Goal: Transaction & Acquisition: Obtain resource

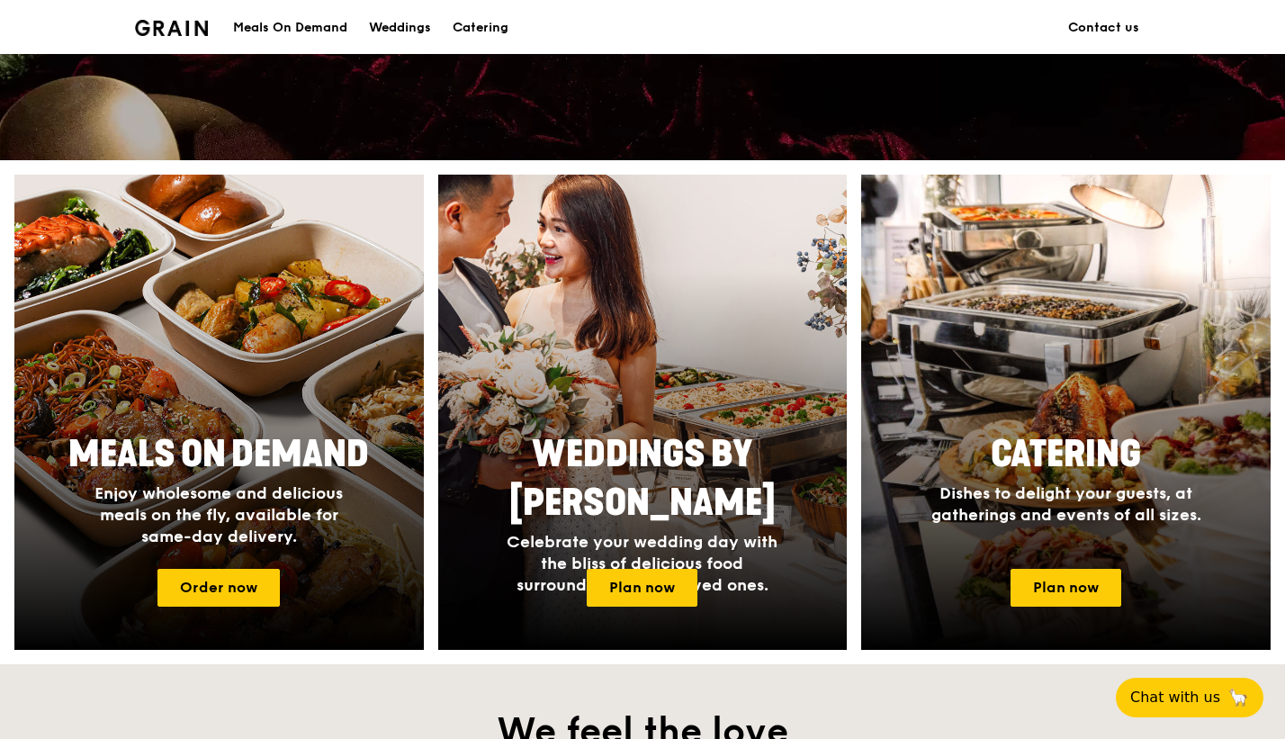
scroll to position [561, 0]
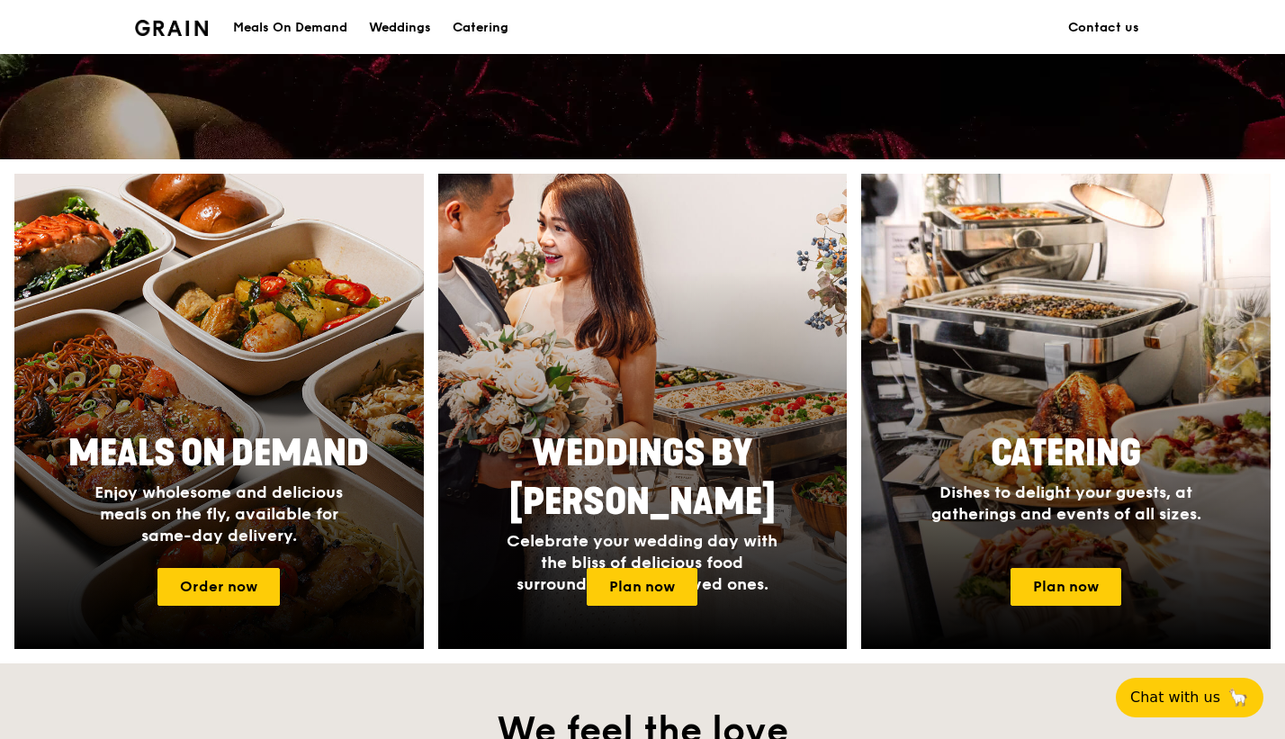
click at [471, 23] on div "Catering" at bounding box center [481, 28] width 56 height 54
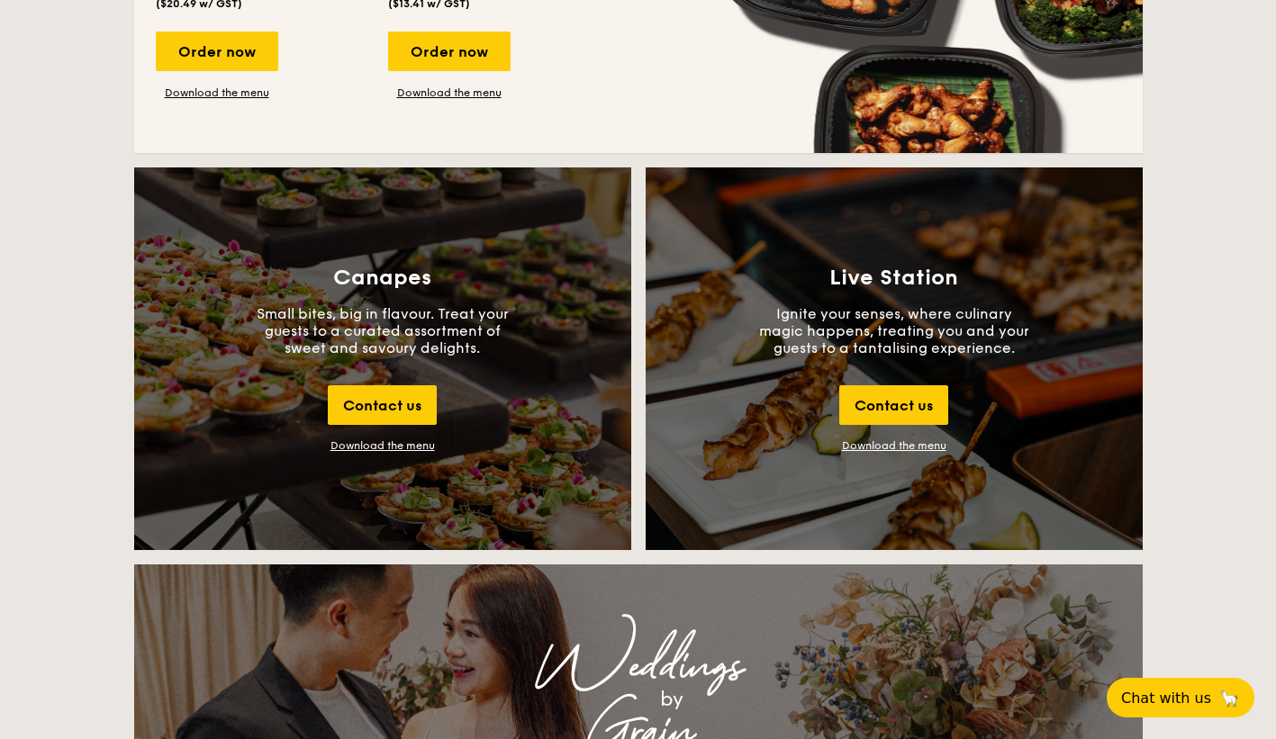
scroll to position [1837, 0]
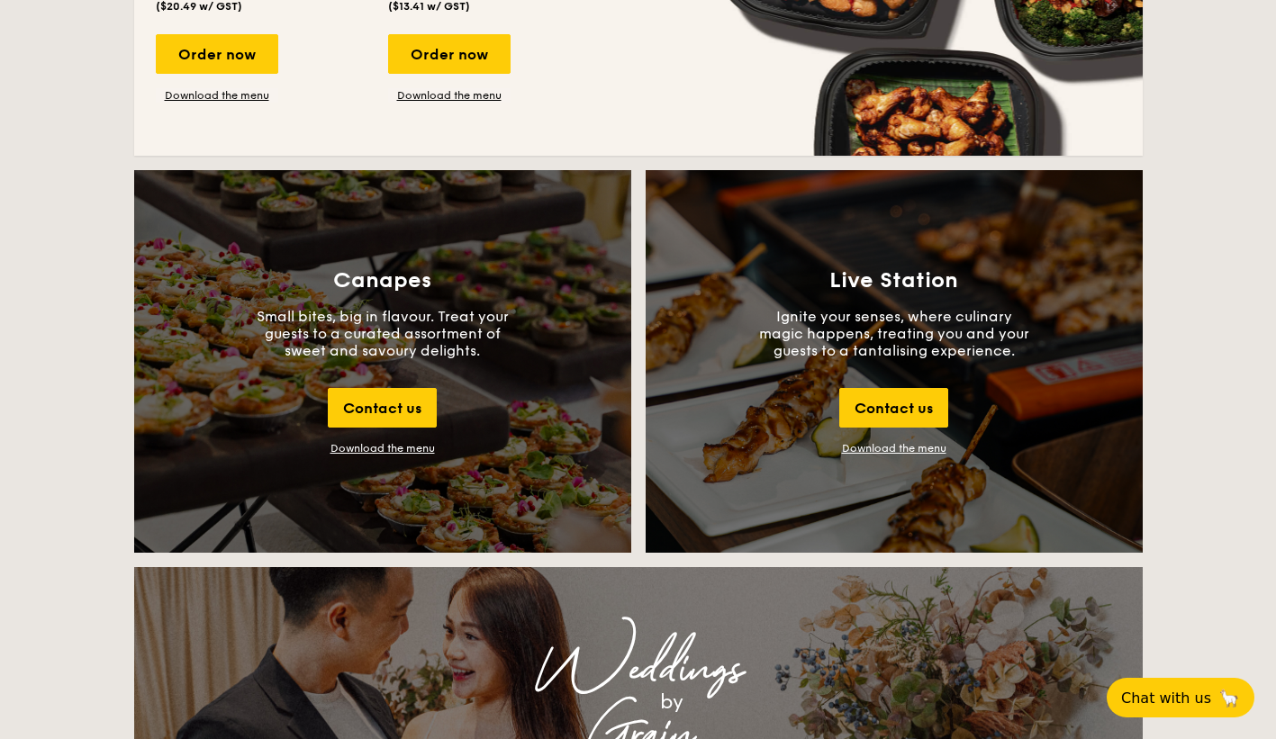
click at [381, 274] on h3 "Canapes" at bounding box center [382, 280] width 98 height 25
click at [403, 418] on div "Contact us" at bounding box center [382, 408] width 109 height 40
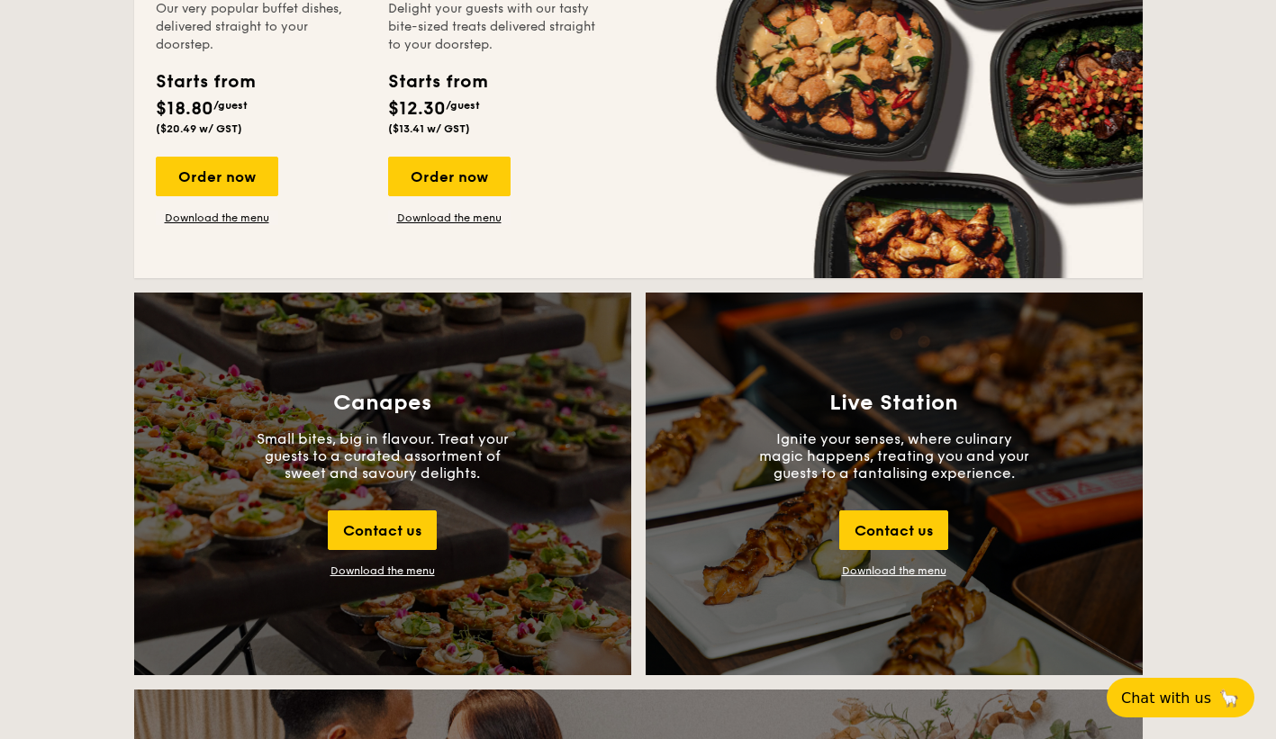
scroll to position [1711, 0]
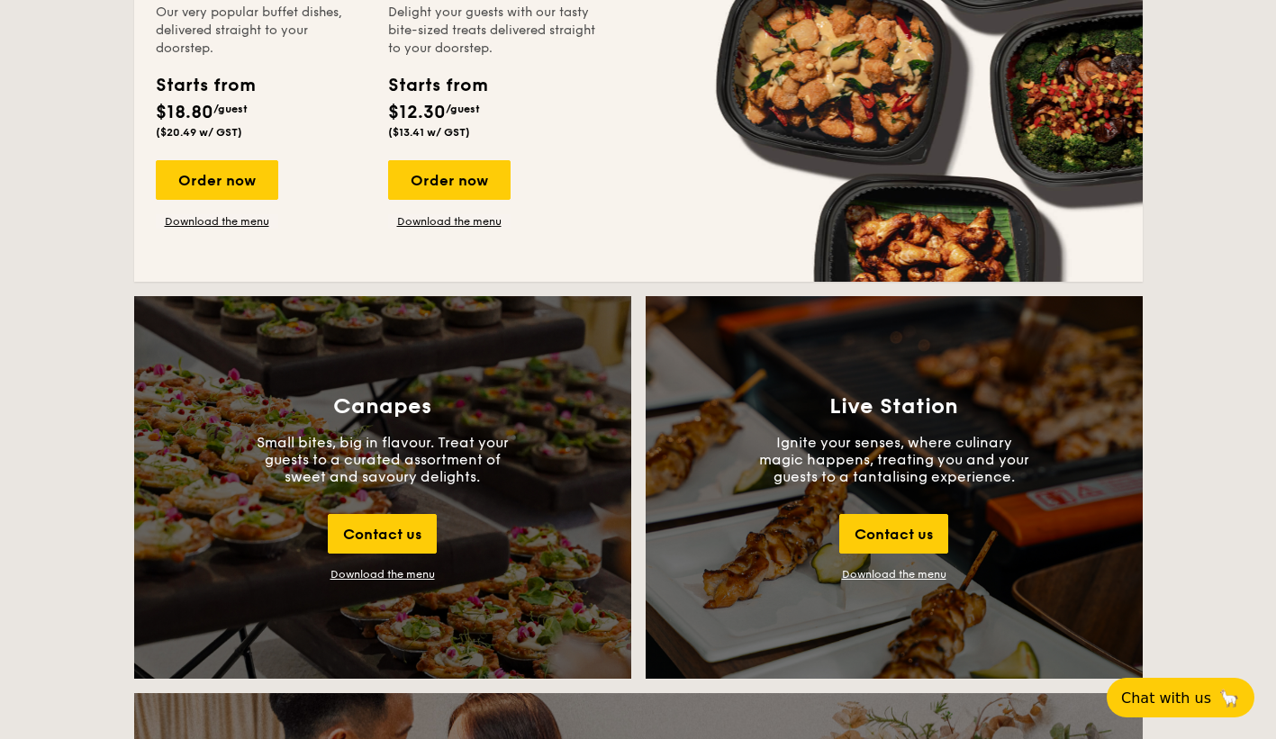
click at [373, 573] on div "Download the menu" at bounding box center [382, 574] width 104 height 13
